Goal: Task Accomplishment & Management: Use online tool/utility

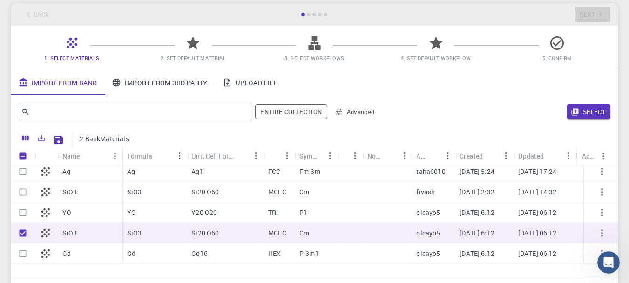
scroll to position [157, 0]
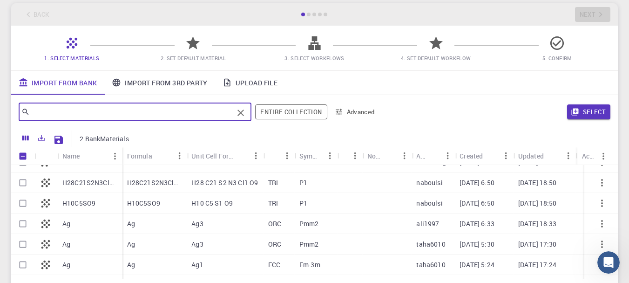
click at [211, 114] on input "text" at bounding box center [132, 111] width 204 height 13
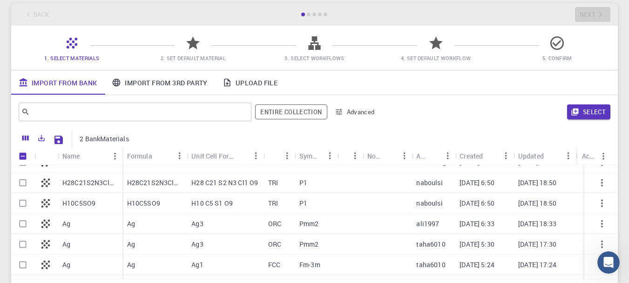
click at [187, 50] on icon at bounding box center [193, 43] width 16 height 16
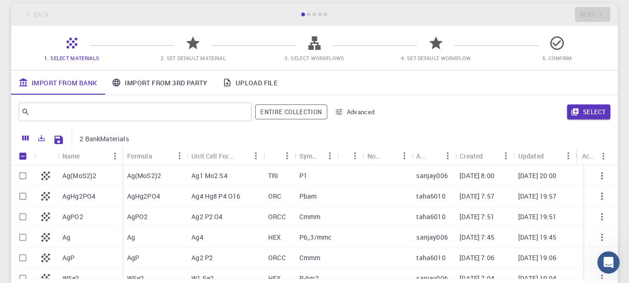
scroll to position [17, 0]
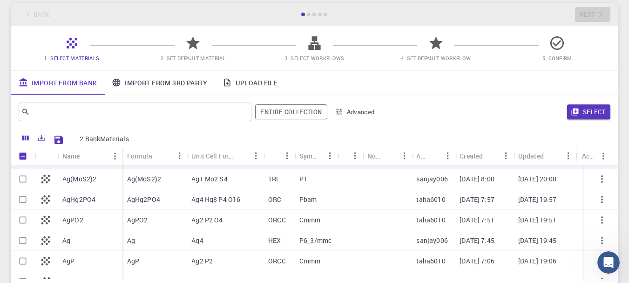
click at [22, 180] on input "Select row" at bounding box center [23, 179] width 18 height 18
checkbox input "true"
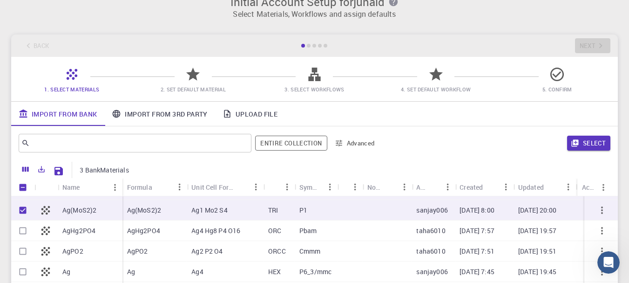
scroll to position [0, 0]
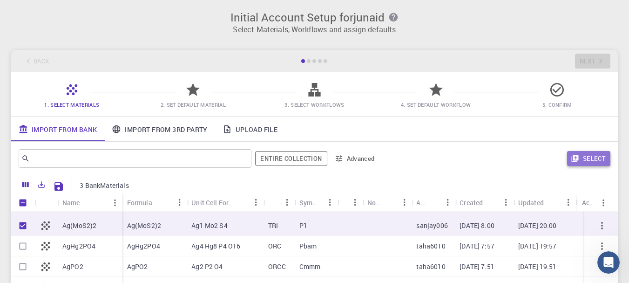
click at [578, 157] on icon "button" at bounding box center [575, 158] width 7 height 7
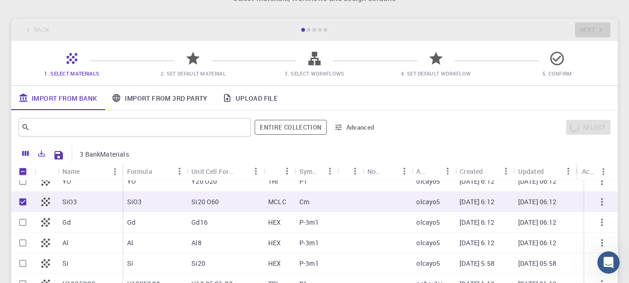
scroll to position [0, 0]
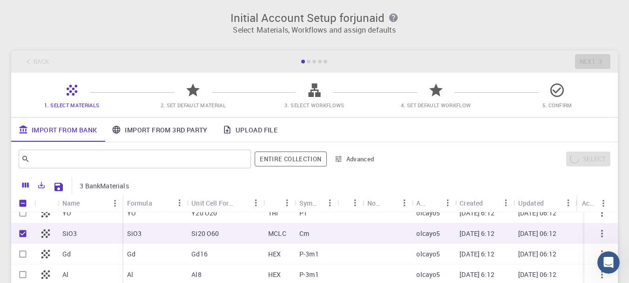
click at [309, 65] on div "Back Next" at bounding box center [314, 61] width 607 height 22
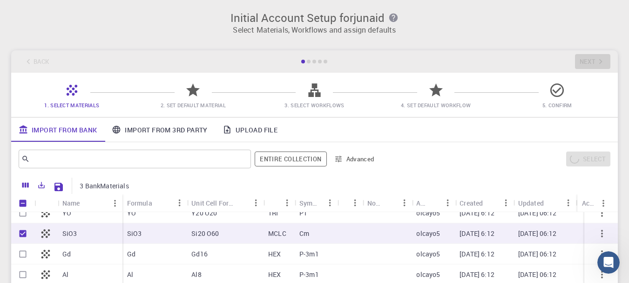
click at [309, 65] on div "Back Next" at bounding box center [314, 61] width 607 height 22
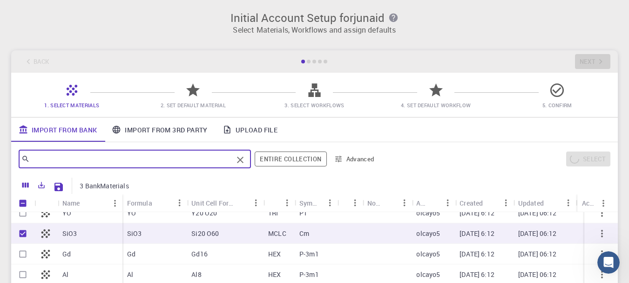
click at [60, 159] on input "text" at bounding box center [131, 158] width 203 height 13
click at [170, 132] on link "Import From 3rd Party" at bounding box center [159, 129] width 110 height 24
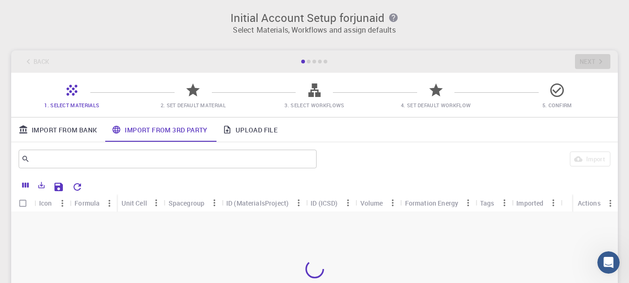
click at [264, 132] on link "Upload File" at bounding box center [250, 129] width 70 height 24
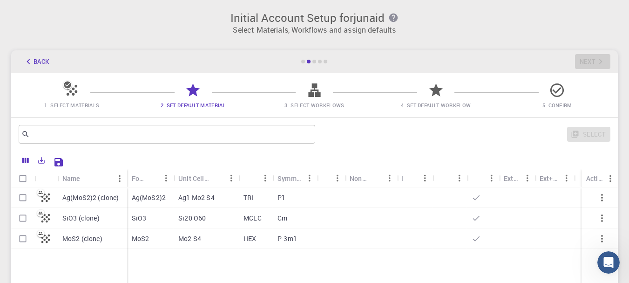
click at [26, 198] on input "Select row" at bounding box center [23, 198] width 18 height 18
checkbox input "true"
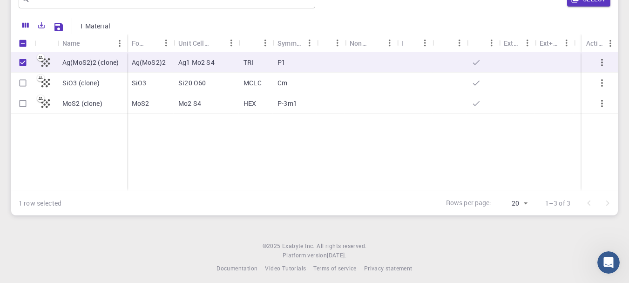
scroll to position [140, 0]
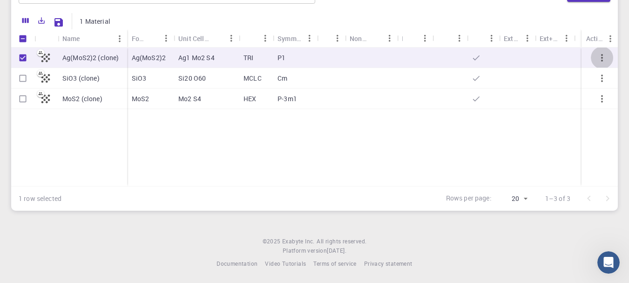
click at [602, 56] on icon "button" at bounding box center [602, 57] width 11 height 11
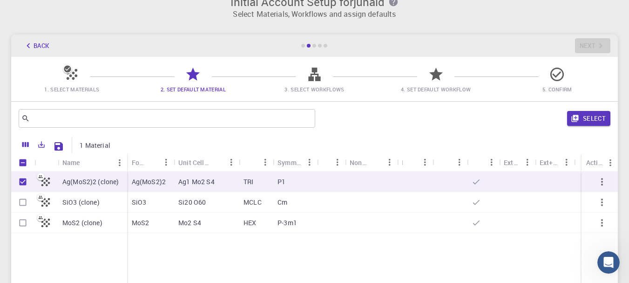
scroll to position [0, 0]
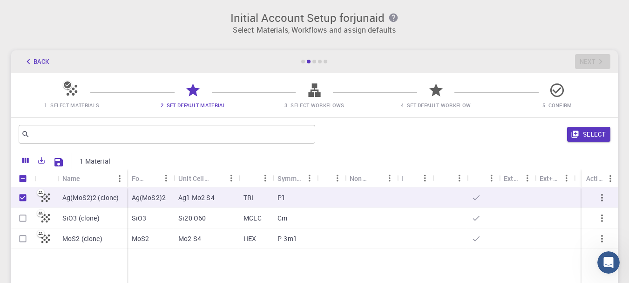
click at [315, 107] on span "3. Select Workflows" at bounding box center [315, 105] width 60 height 7
click at [314, 88] on icon at bounding box center [314, 90] width 12 height 14
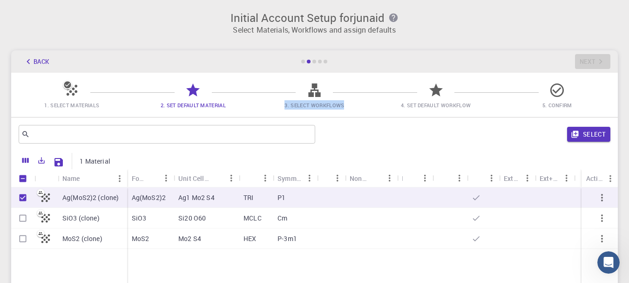
click at [314, 88] on icon at bounding box center [314, 90] width 12 height 14
click at [436, 108] on span "4. Set Default Workflow" at bounding box center [436, 105] width 70 height 7
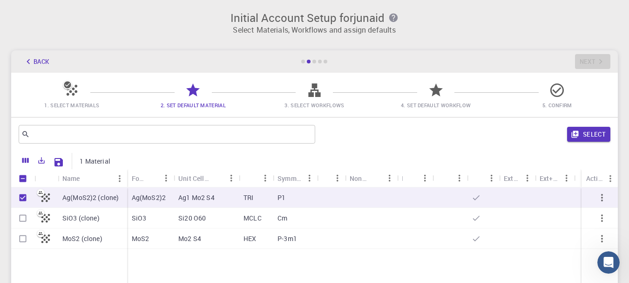
click at [572, 82] on div "1. Select Materials 2. Set Default Material 3. Select Workflows 4. Set Default …" at bounding box center [314, 95] width 607 height 44
click at [560, 88] on icon at bounding box center [557, 90] width 16 height 16
click at [579, 133] on icon "button" at bounding box center [575, 134] width 8 height 8
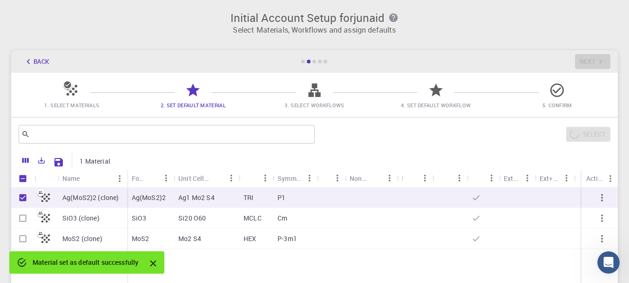
click at [155, 263] on icon "Close" at bounding box center [153, 263] width 6 height 6
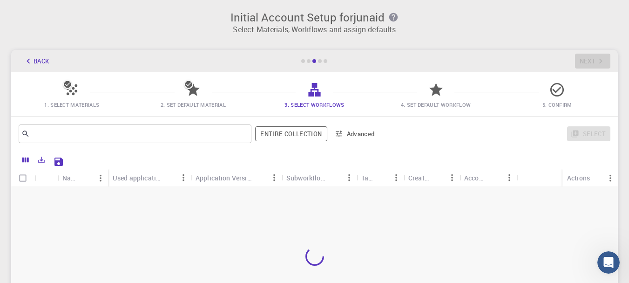
scroll to position [47, 0]
